Goal: Task Accomplishment & Management: Manage account settings

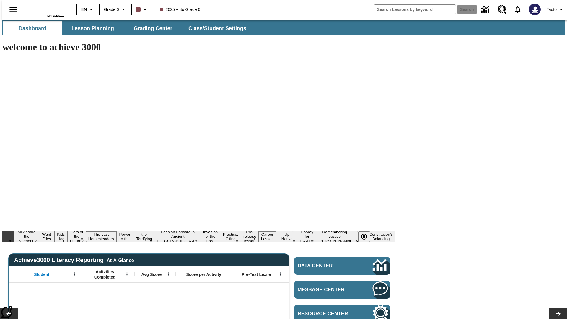
type input "-1"
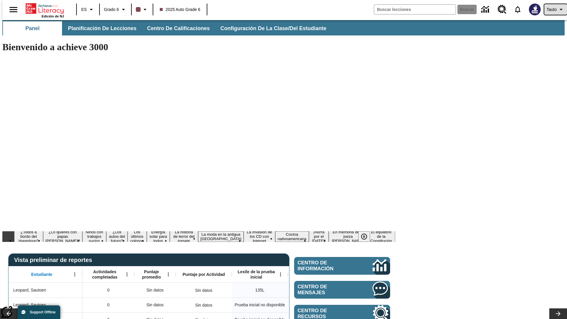
click at [552, 9] on span "Tauto" at bounding box center [551, 9] width 10 height 6
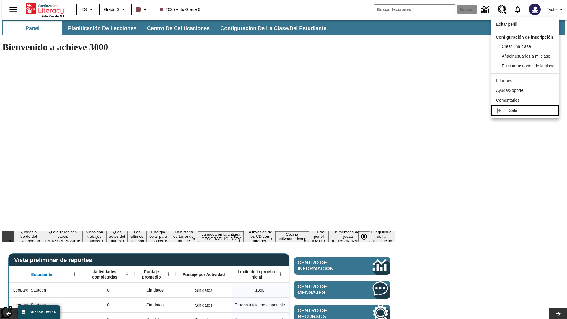
click at [527, 114] on div "Salir" at bounding box center [531, 110] width 45 height 6
